Goal: Information Seeking & Learning: Check status

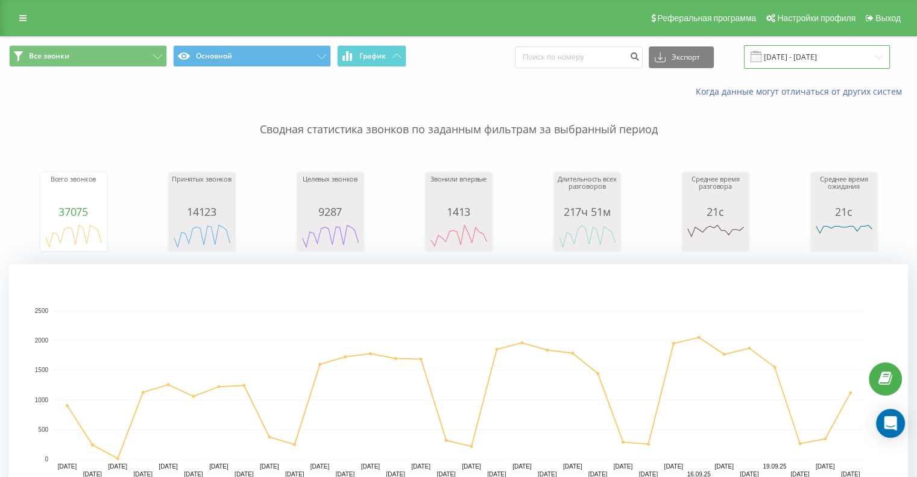
click at [771, 58] on input "[DATE] - [DATE]" at bounding box center [817, 57] width 146 height 24
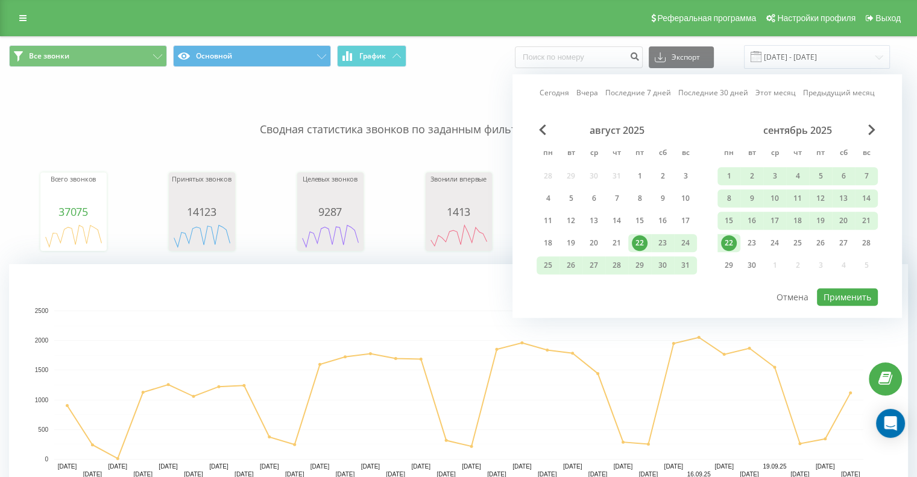
click at [724, 239] on div "22" at bounding box center [729, 243] width 16 height 16
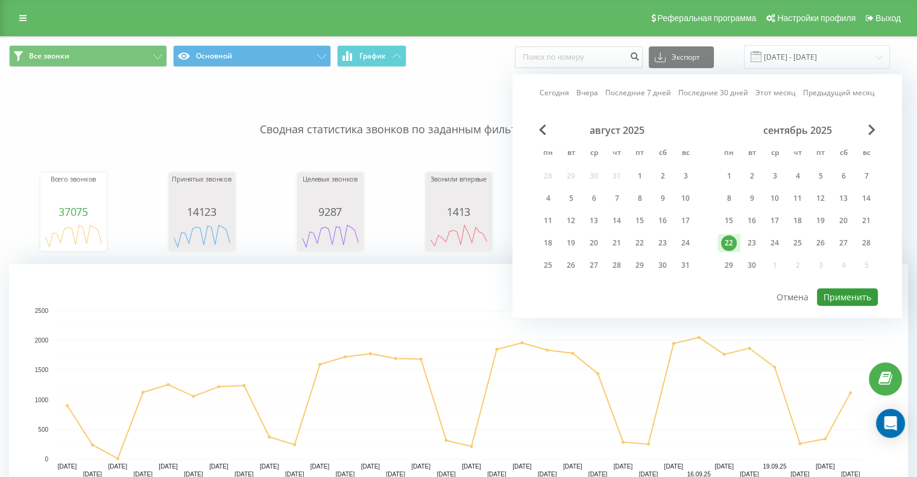
click at [848, 289] on button "Применить" at bounding box center [847, 296] width 61 height 17
type input "[DATE] - [DATE]"
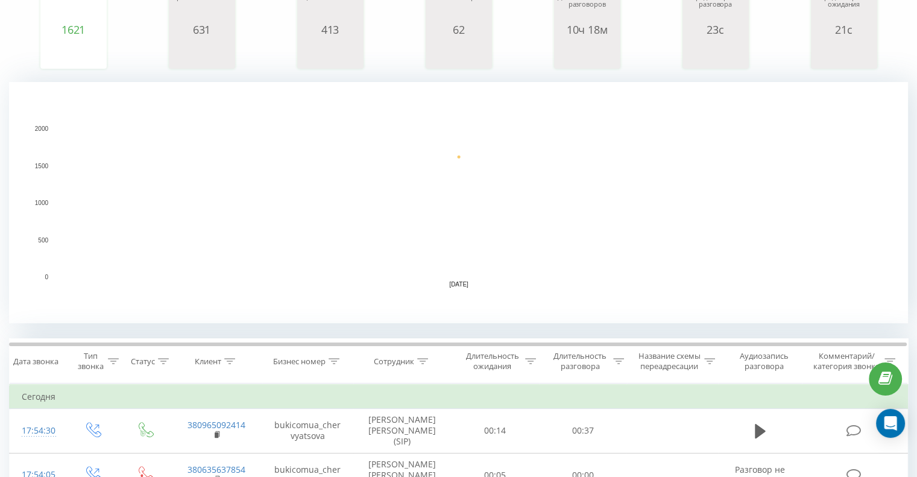
scroll to position [362, 0]
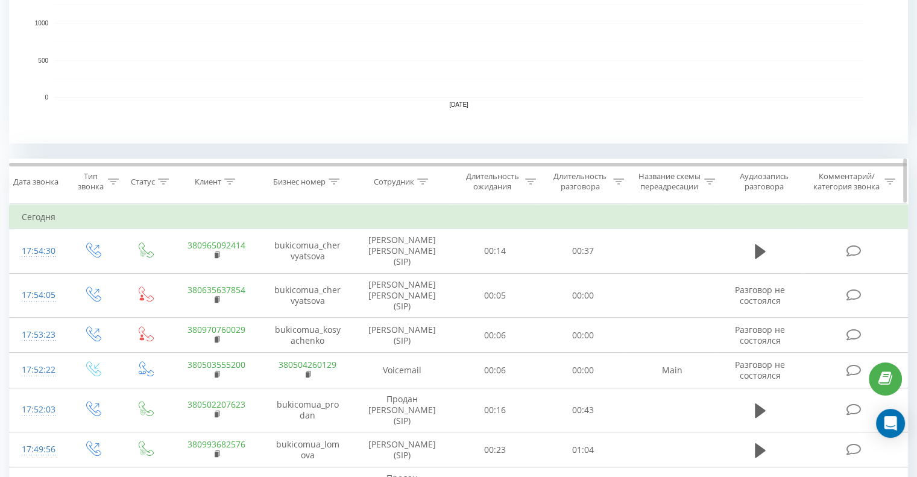
click at [419, 183] on icon at bounding box center [422, 181] width 11 height 6
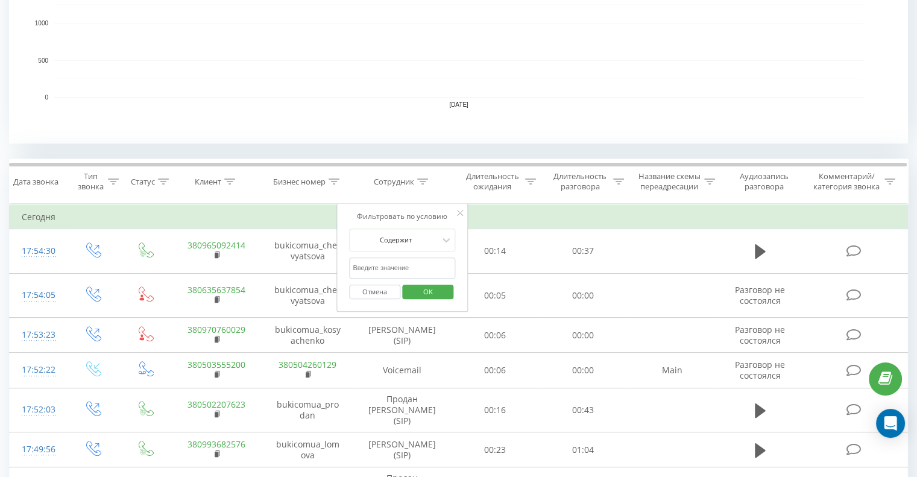
click at [404, 264] on input "text" at bounding box center [402, 267] width 106 height 21
type input "[PERSON_NAME]"
click at [432, 287] on span "OK" at bounding box center [428, 291] width 34 height 19
